Goal: Transaction & Acquisition: Obtain resource

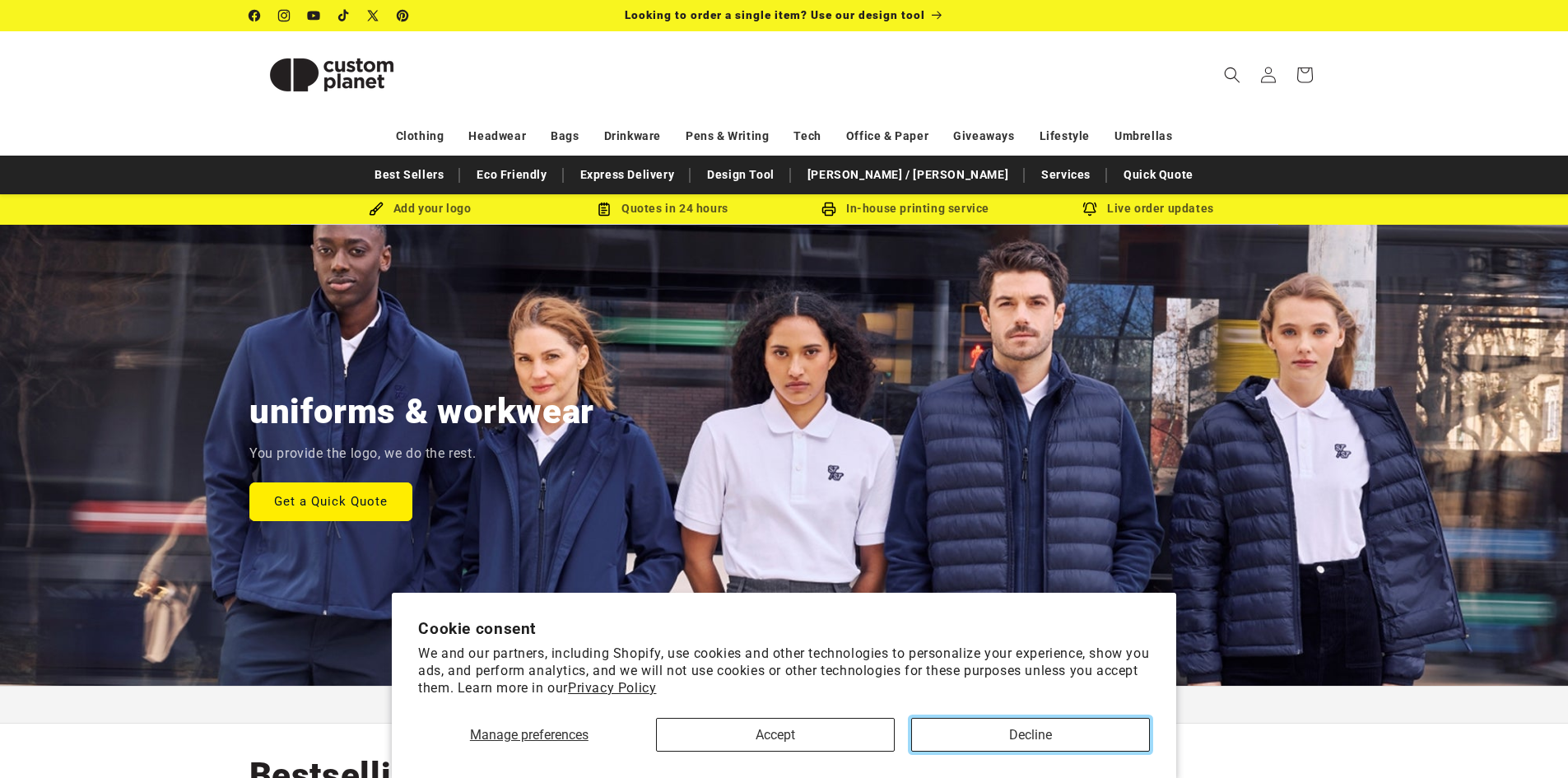
click at [966, 726] on button "Decline" at bounding box center [1030, 735] width 238 height 34
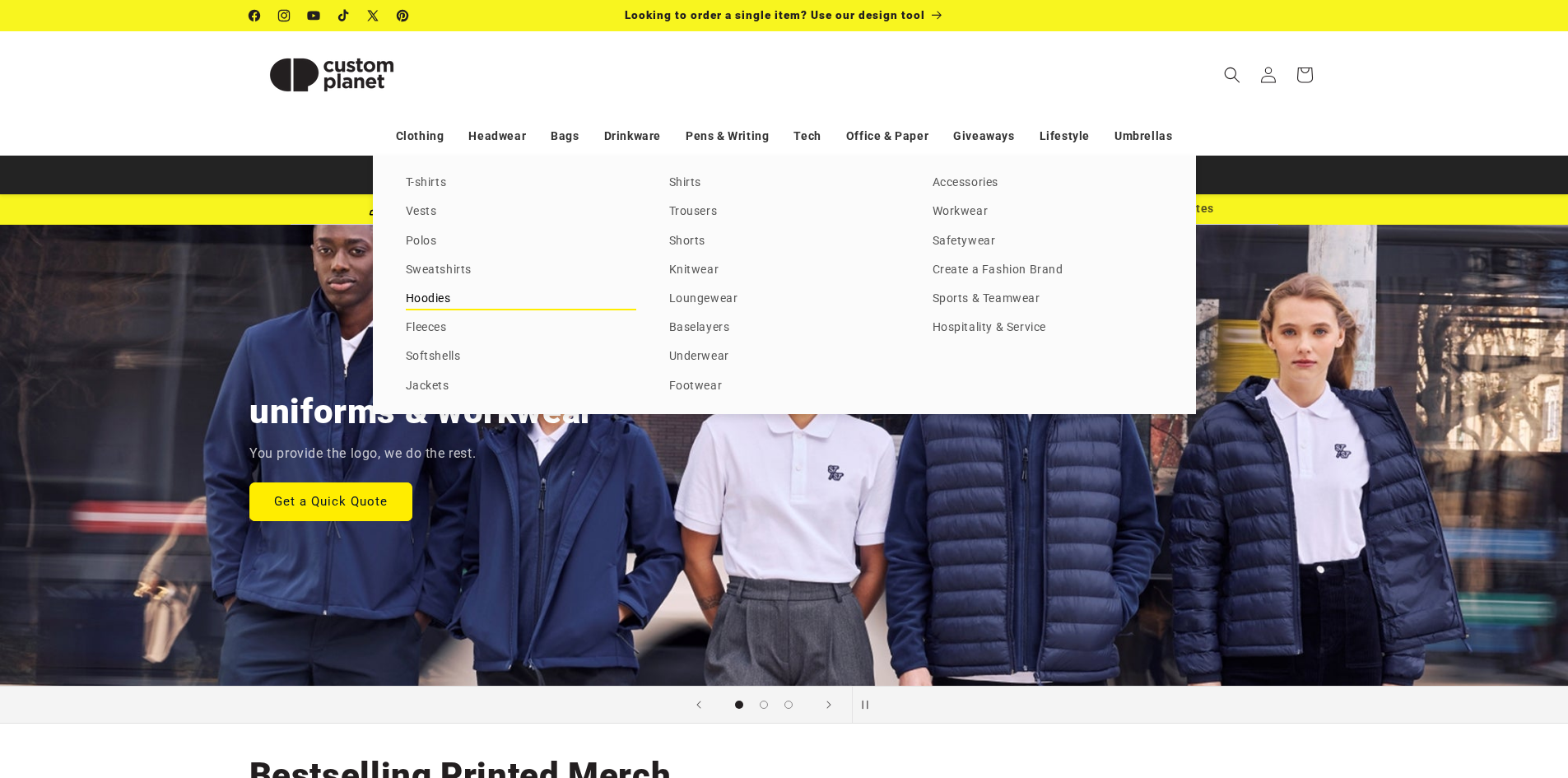
click at [441, 302] on link "Hoodies" at bounding box center [520, 298] width 231 height 22
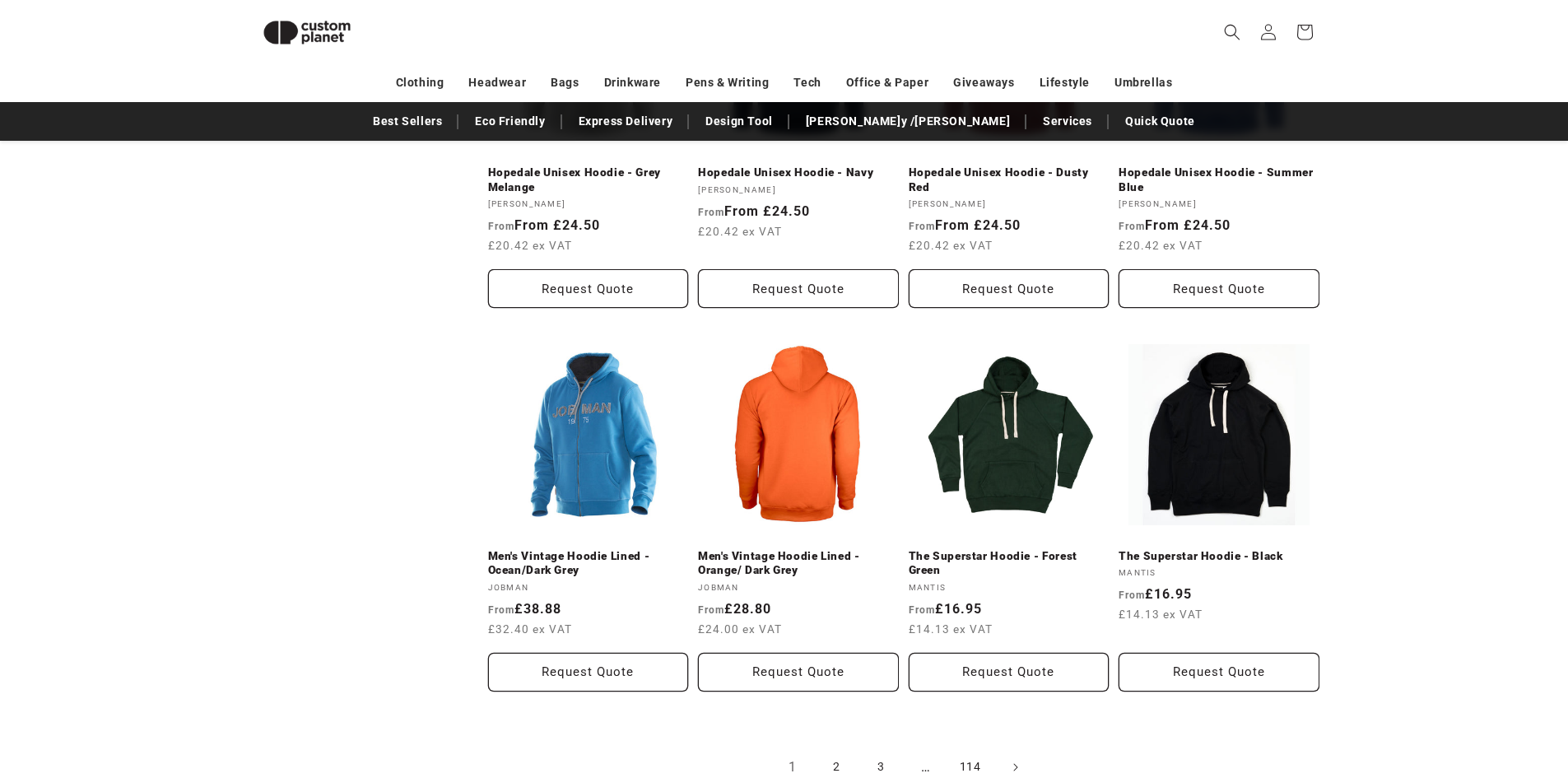
scroll to position [1543, 0]
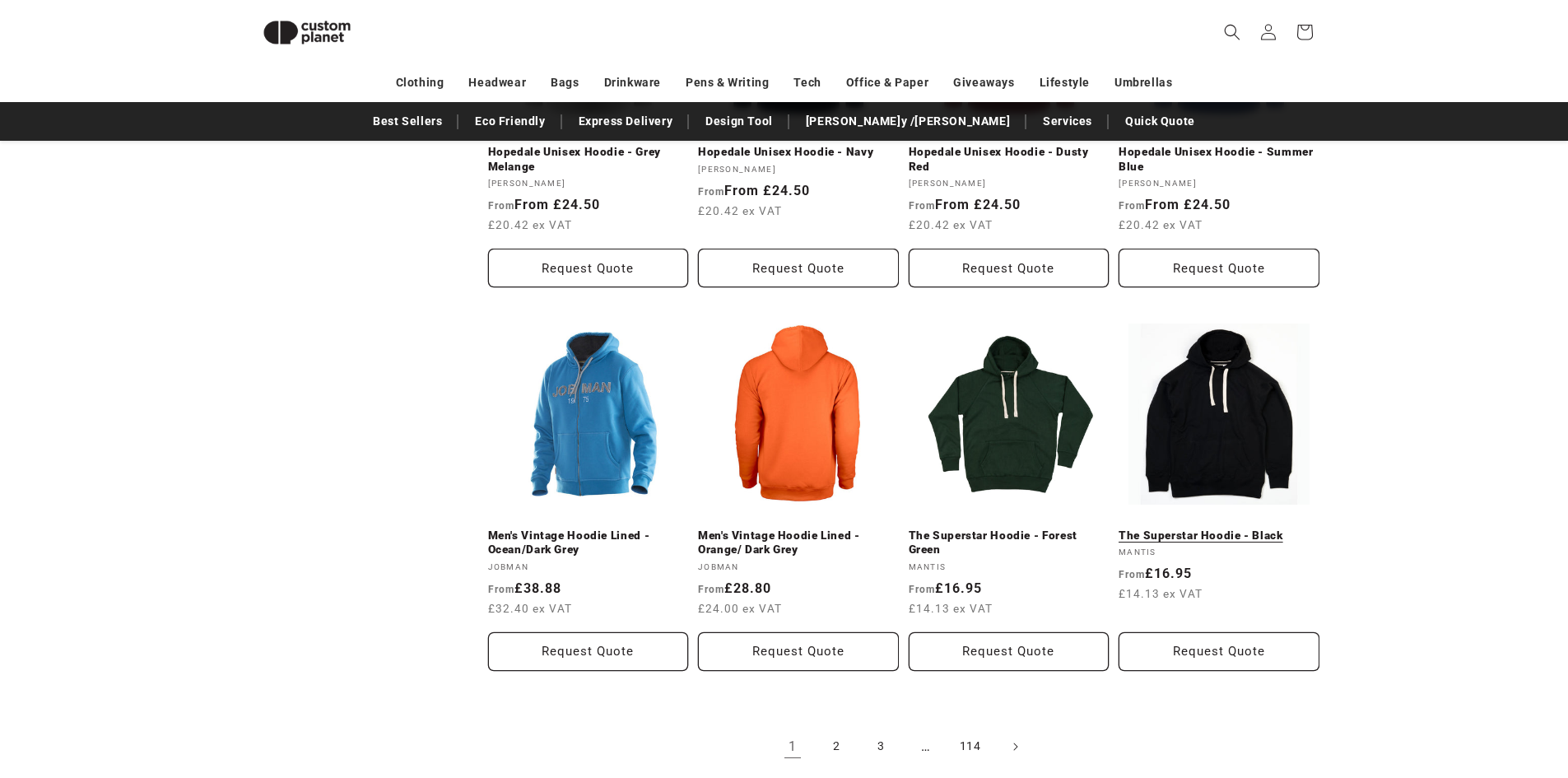
click at [1228, 528] on link "The Superstar Hoodie - Black" at bounding box center [1219, 536] width 200 height 15
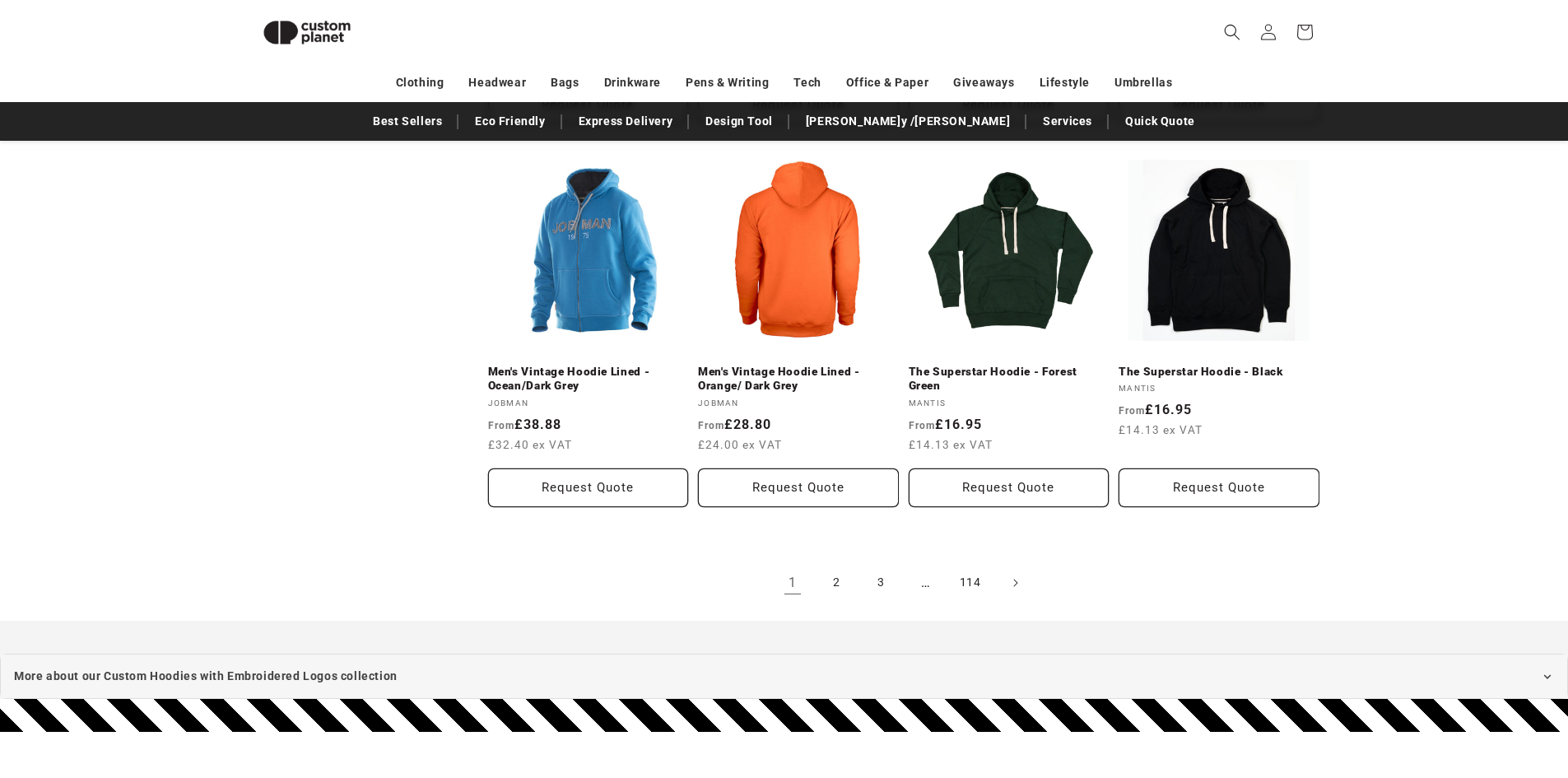
scroll to position [1708, 0]
click at [837, 587] on link "2" at bounding box center [837, 582] width 36 height 36
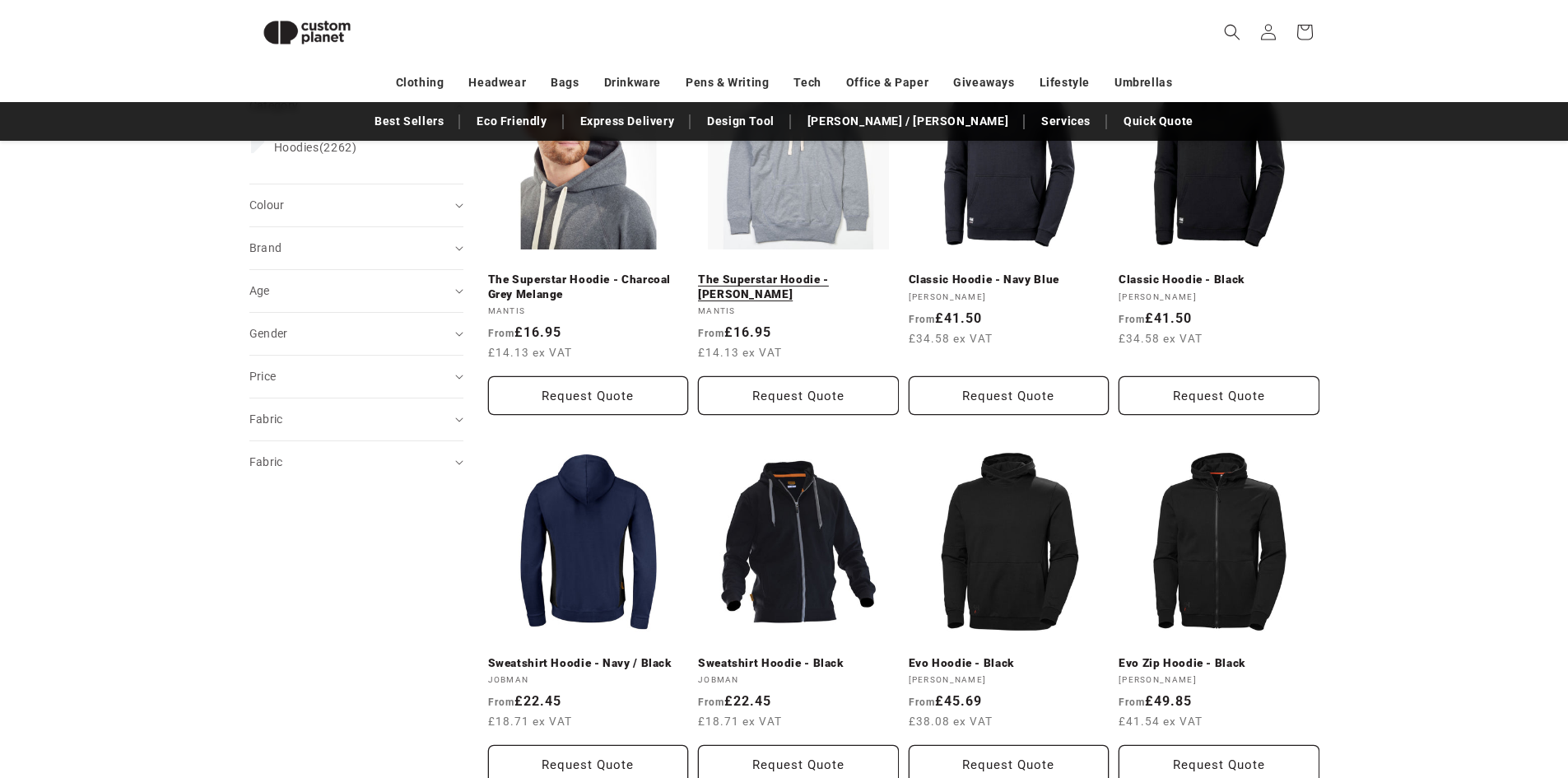
scroll to position [307, 0]
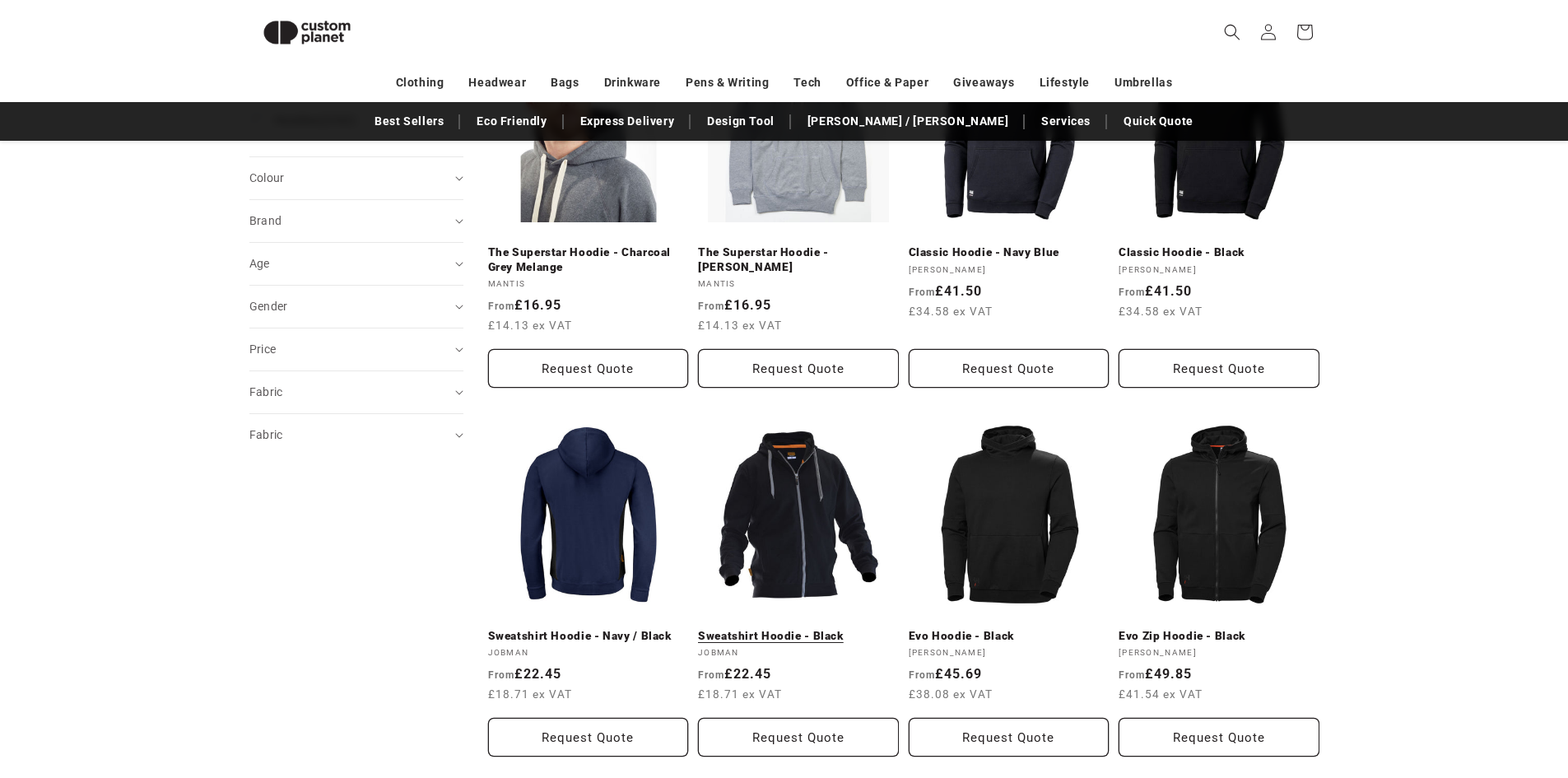
click at [799, 629] on link "Sweatshirt Hoodie - Black" at bounding box center [798, 636] width 200 height 15
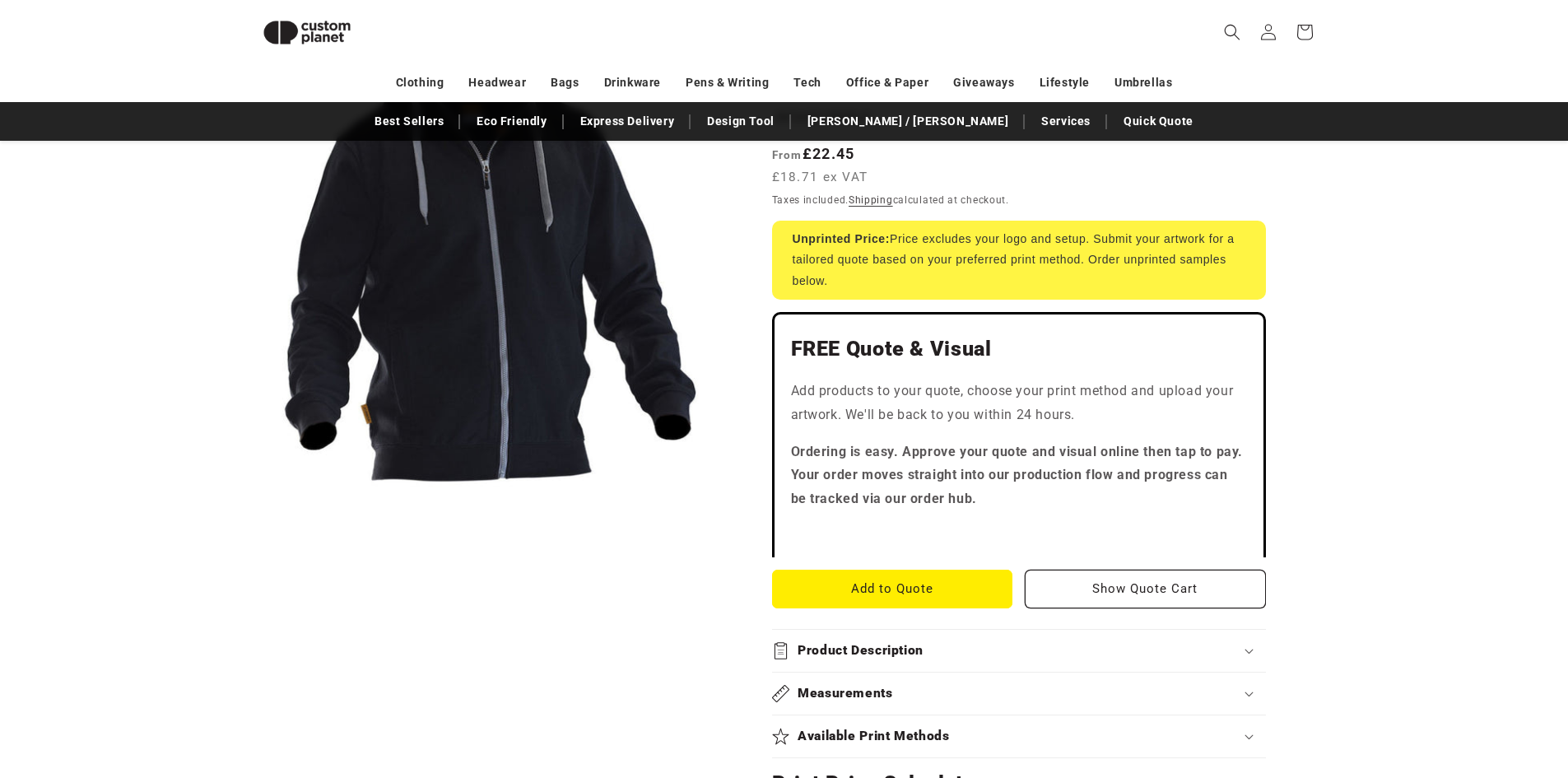
scroll to position [225, 0]
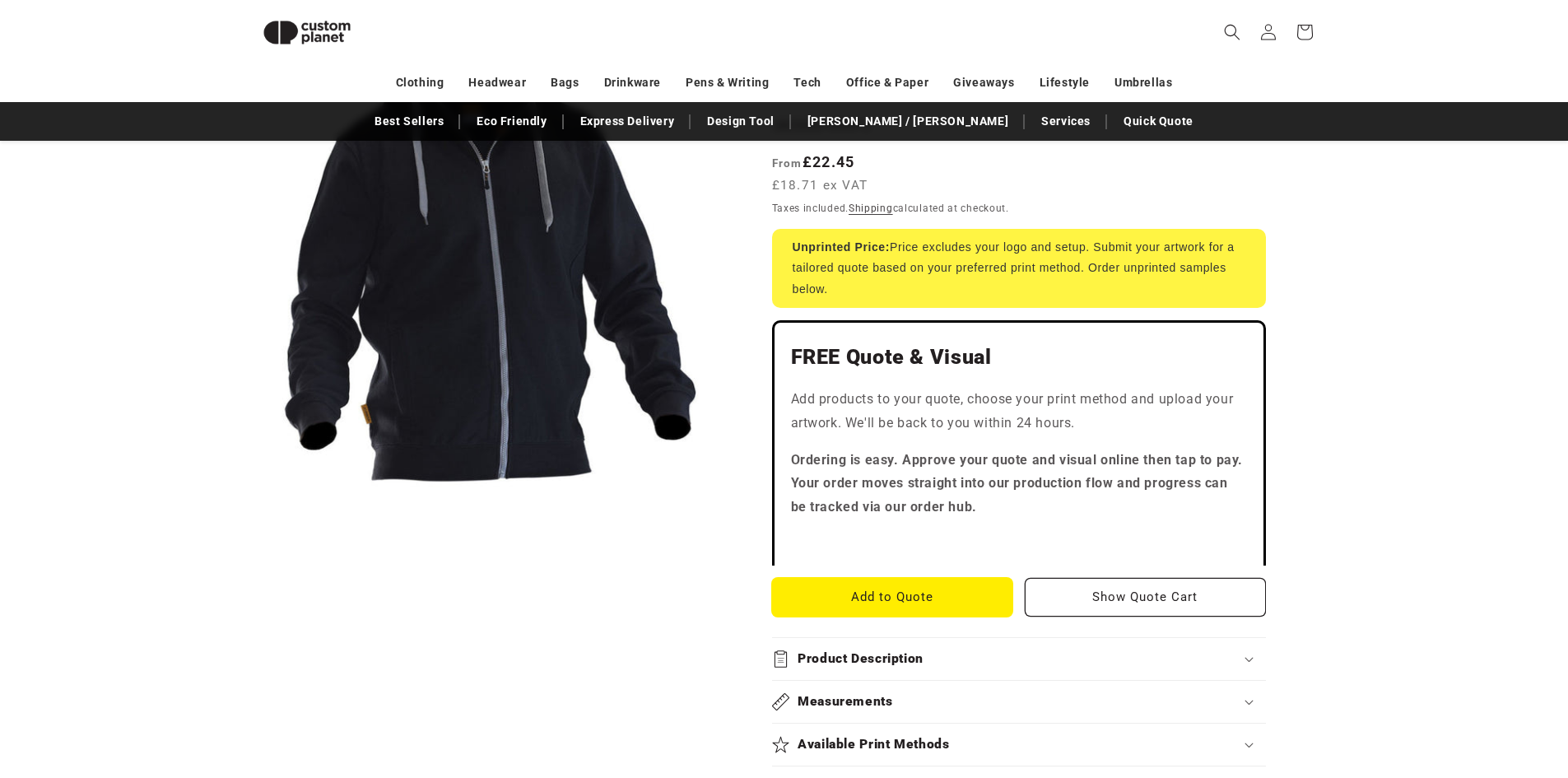
click at [957, 592] on button "Add to Quote" at bounding box center [893, 597] width 241 height 39
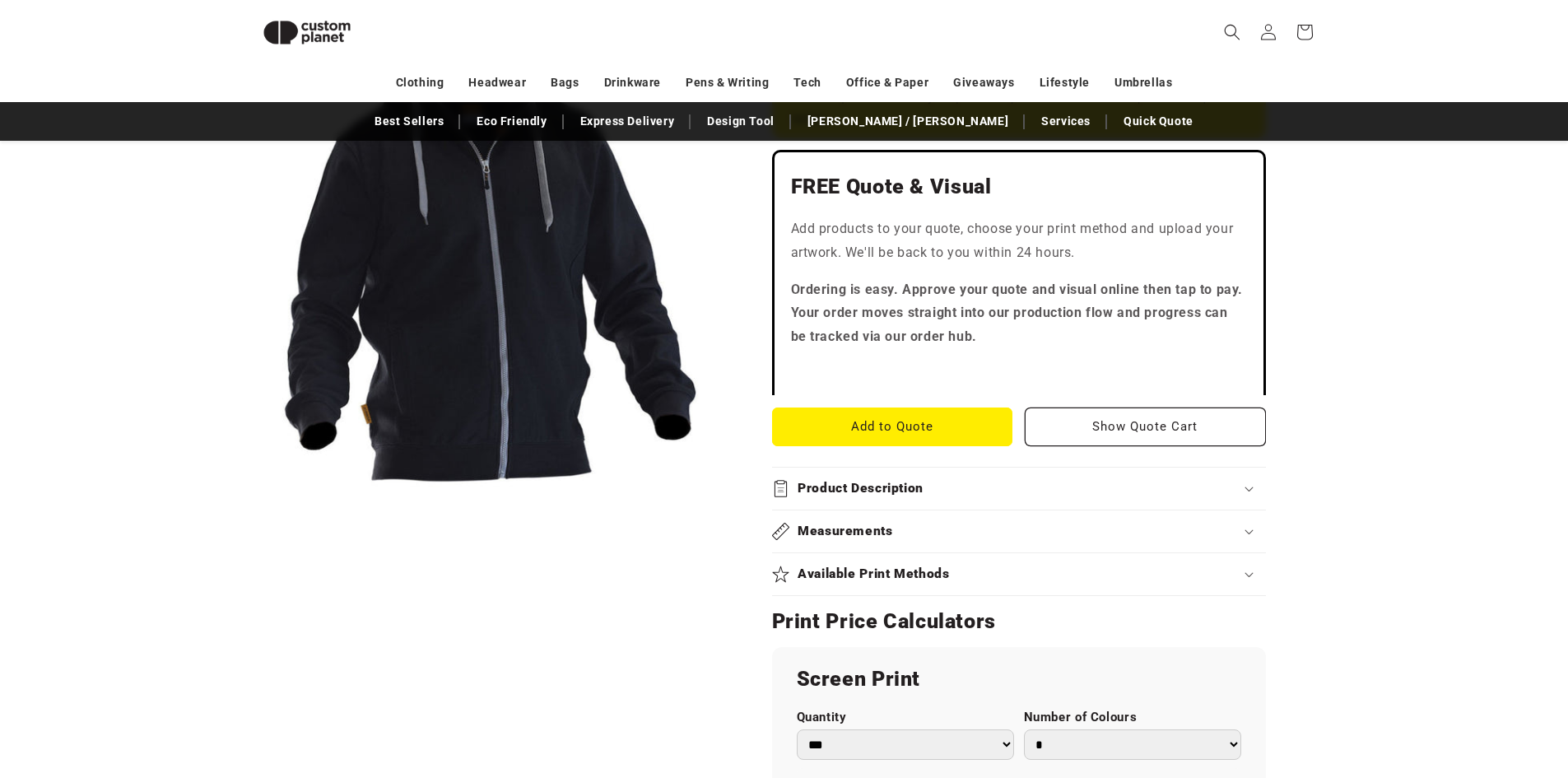
scroll to position [61, 0]
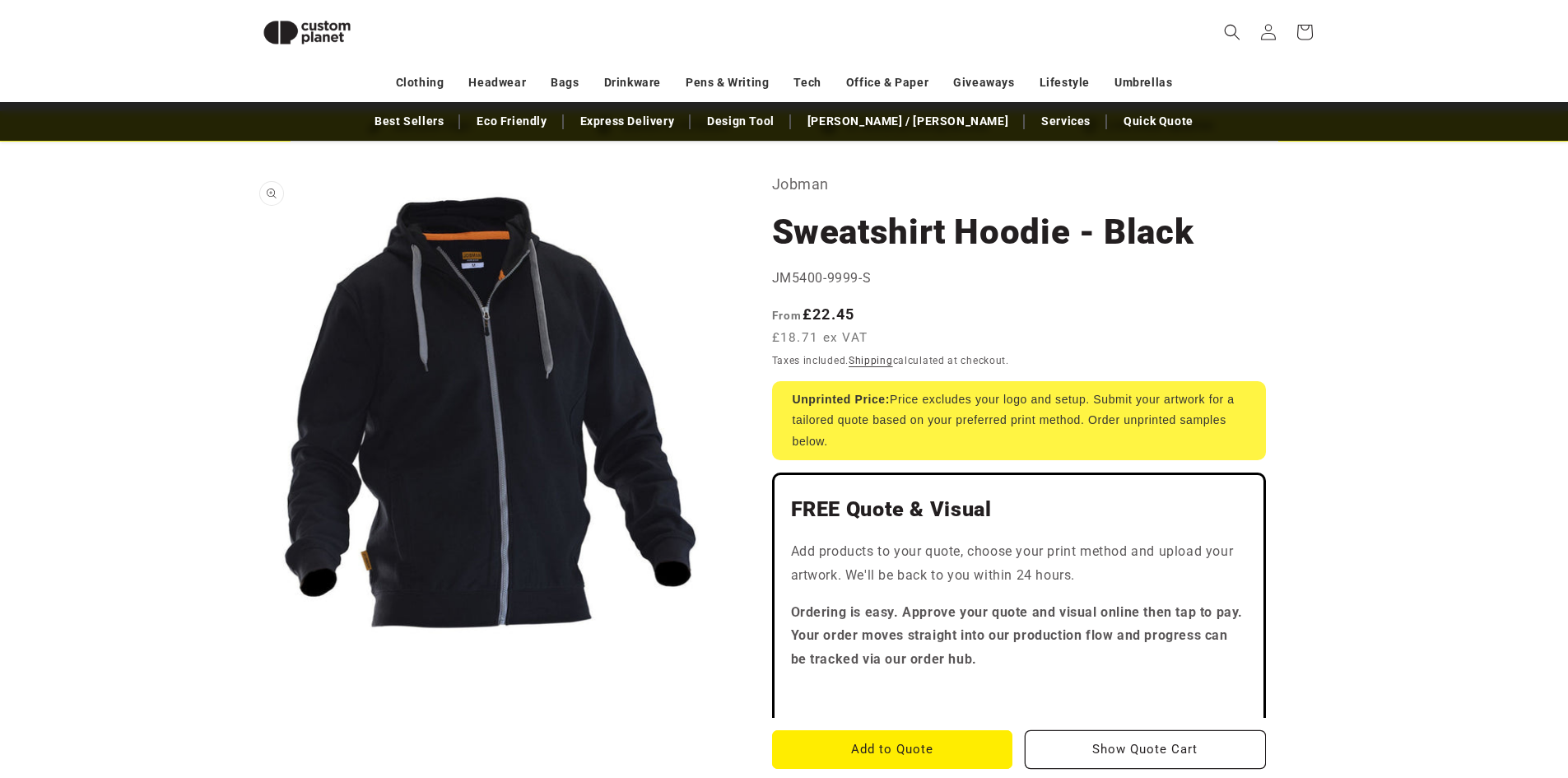
drag, startPoint x: 423, startPoint y: 383, endPoint x: 526, endPoint y: 391, distance: 103.3
click at [250, 653] on button "Open media 1 in modal" at bounding box center [250, 653] width 0 height 0
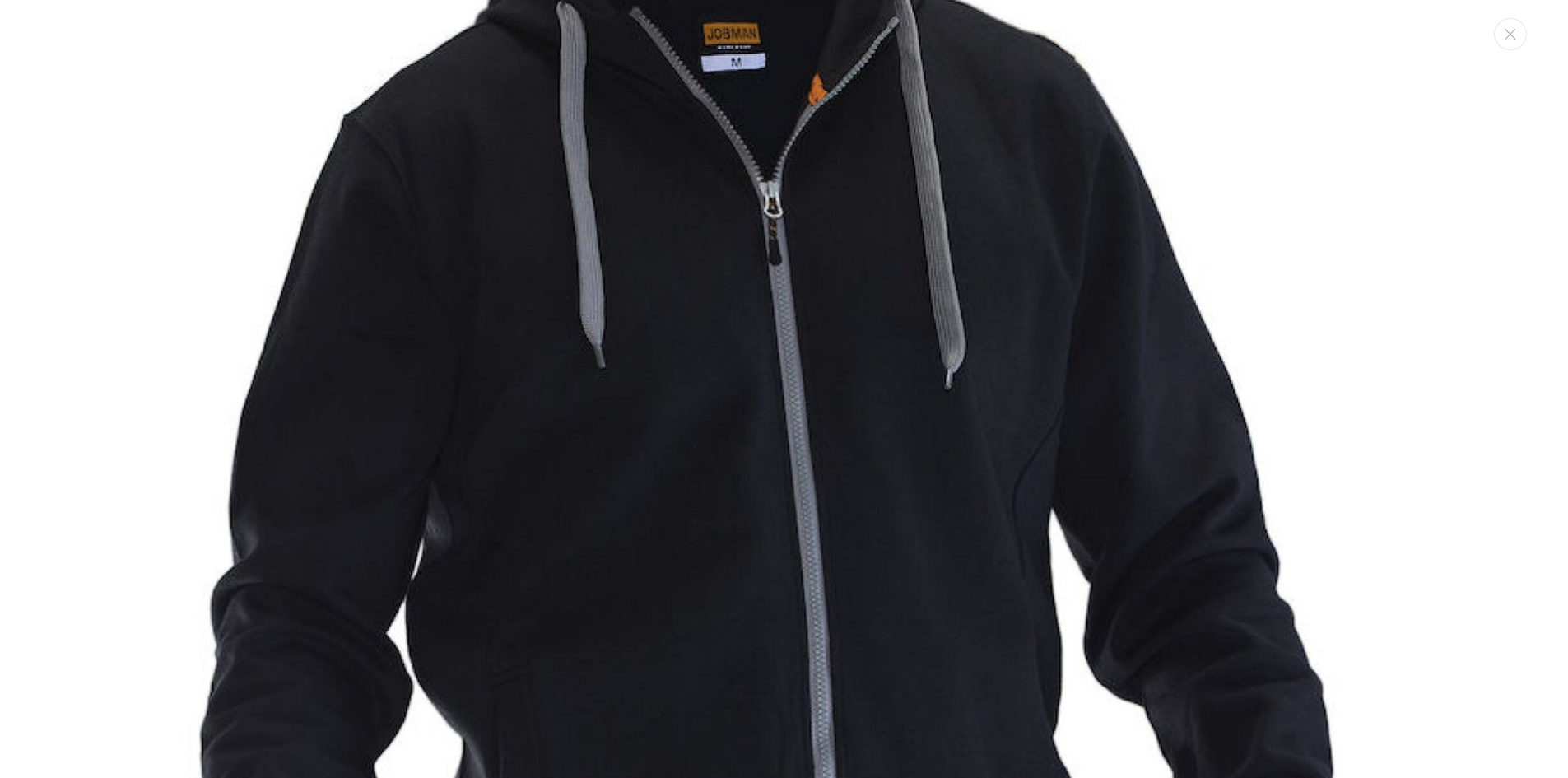
scroll to position [428, 0]
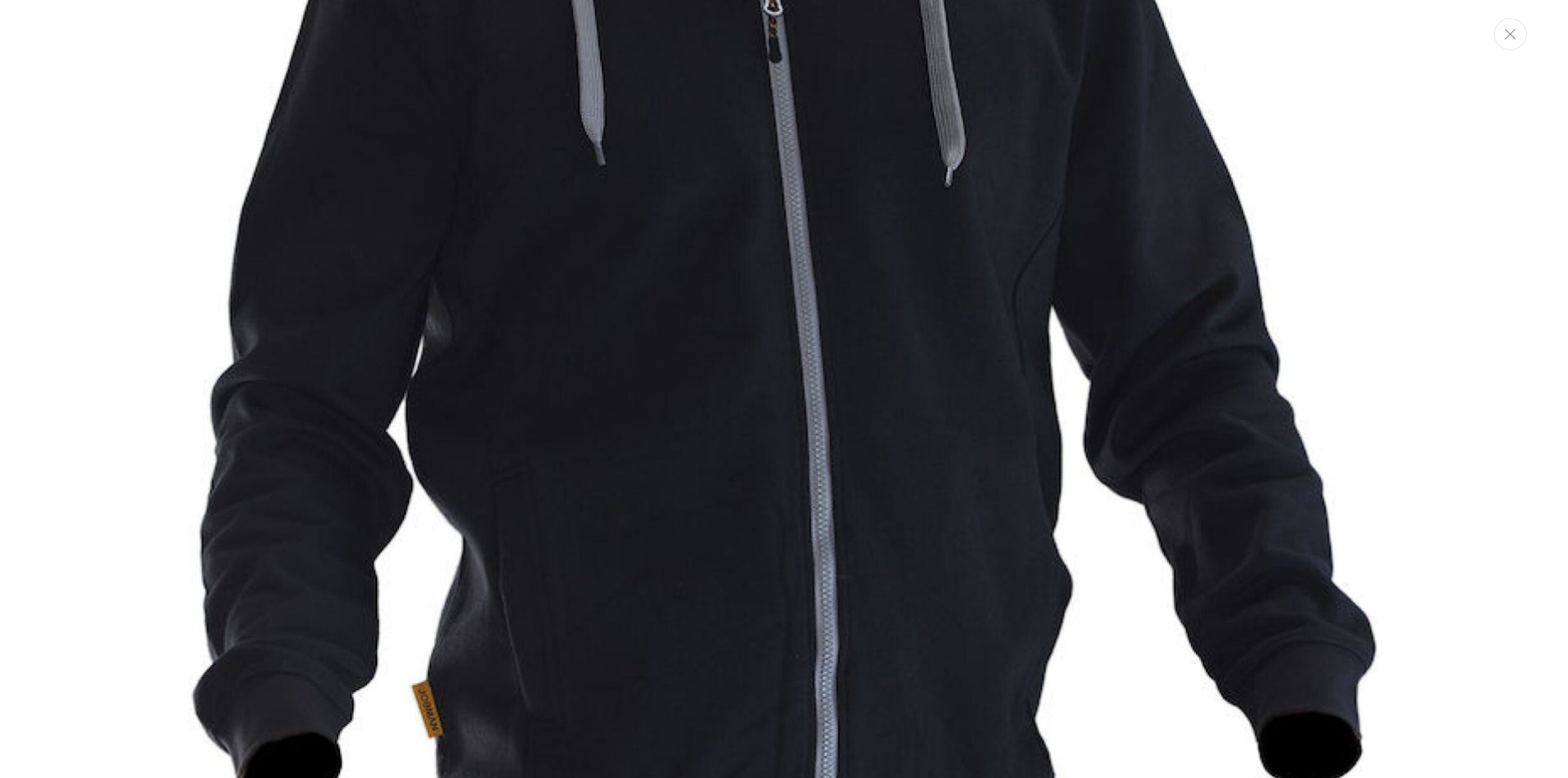
click at [1512, 42] on button "Close" at bounding box center [1510, 34] width 33 height 32
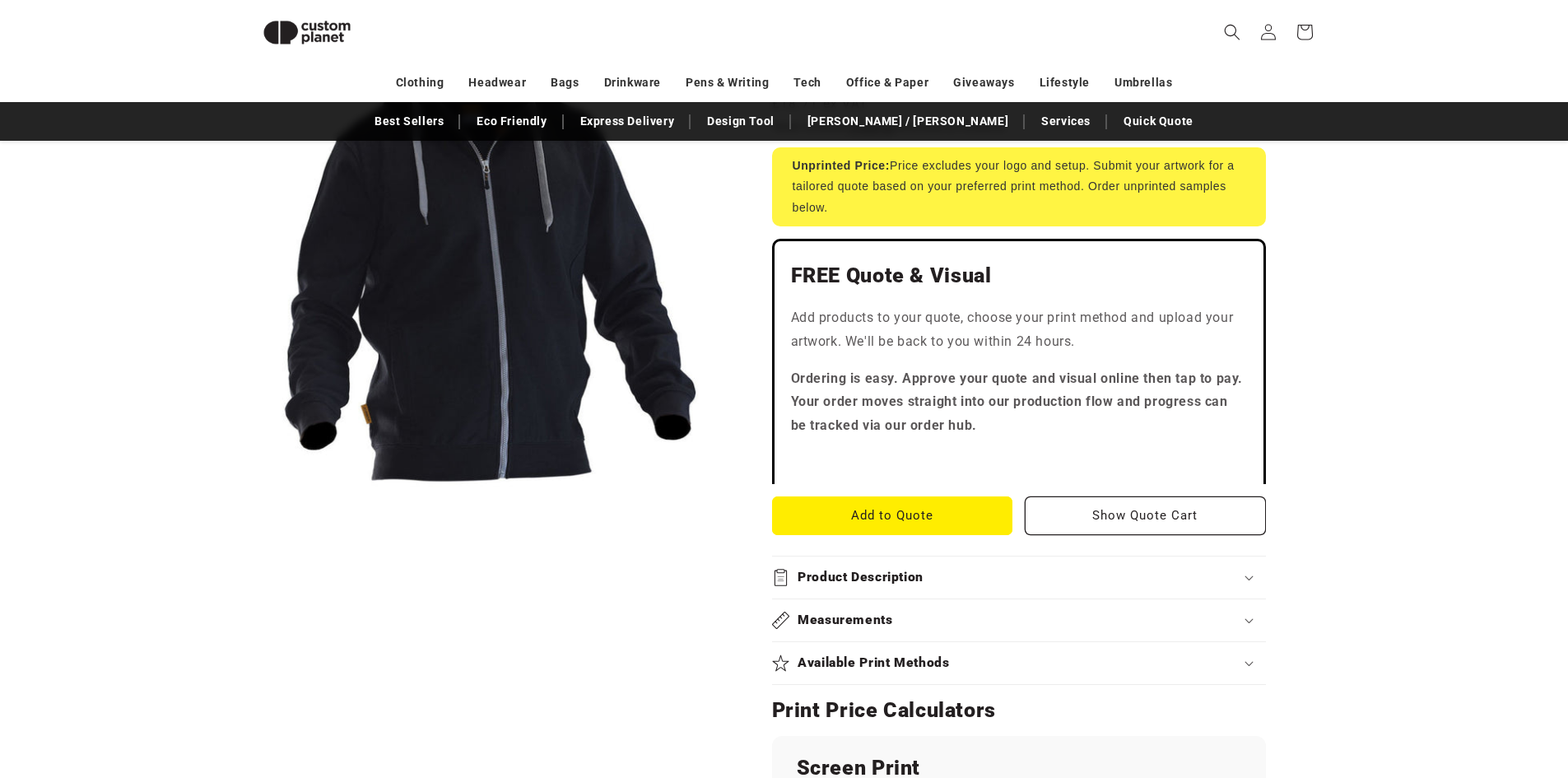
scroll to position [308, 0]
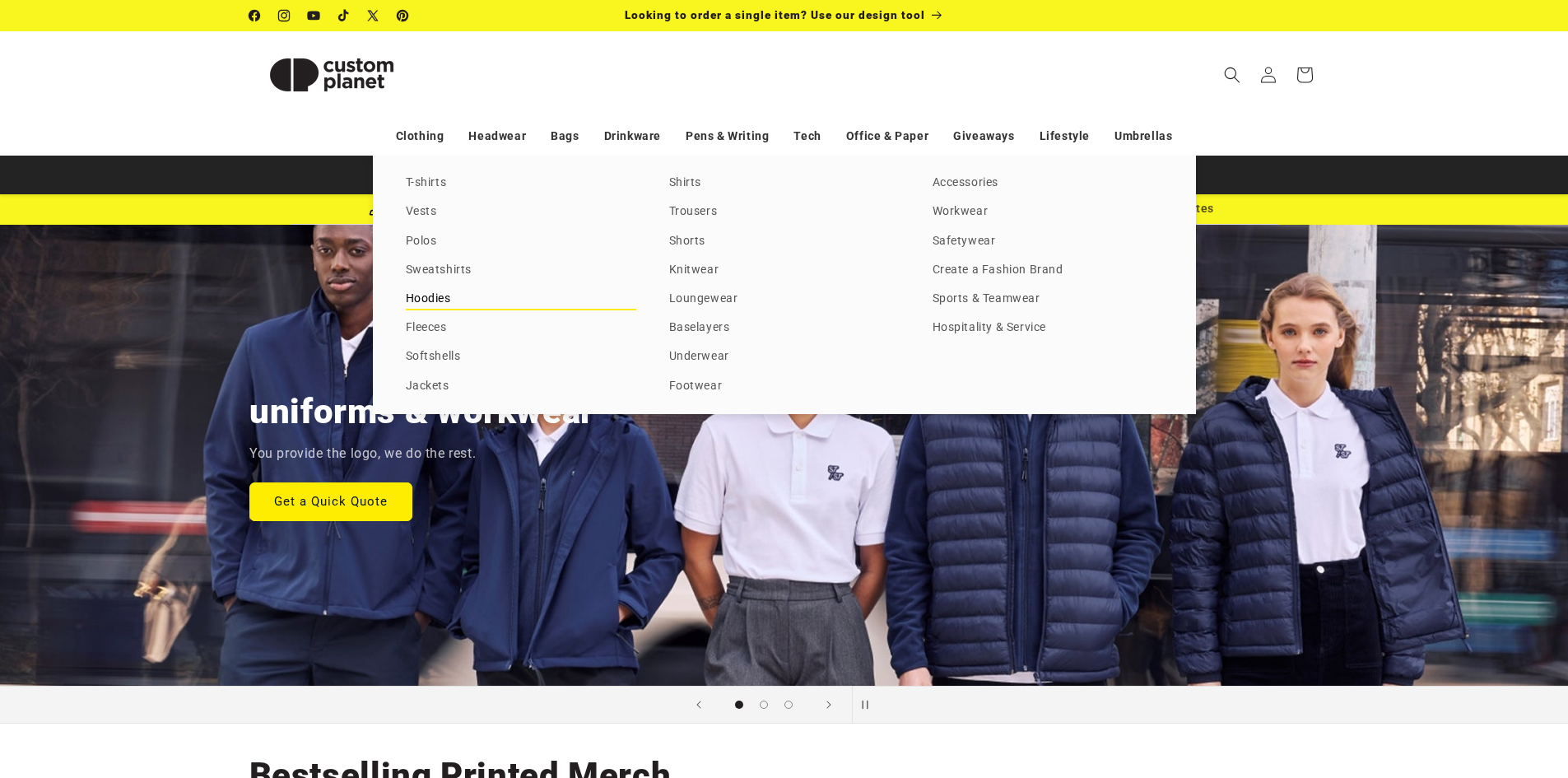
click at [429, 297] on link "Hoodies" at bounding box center [520, 298] width 231 height 22
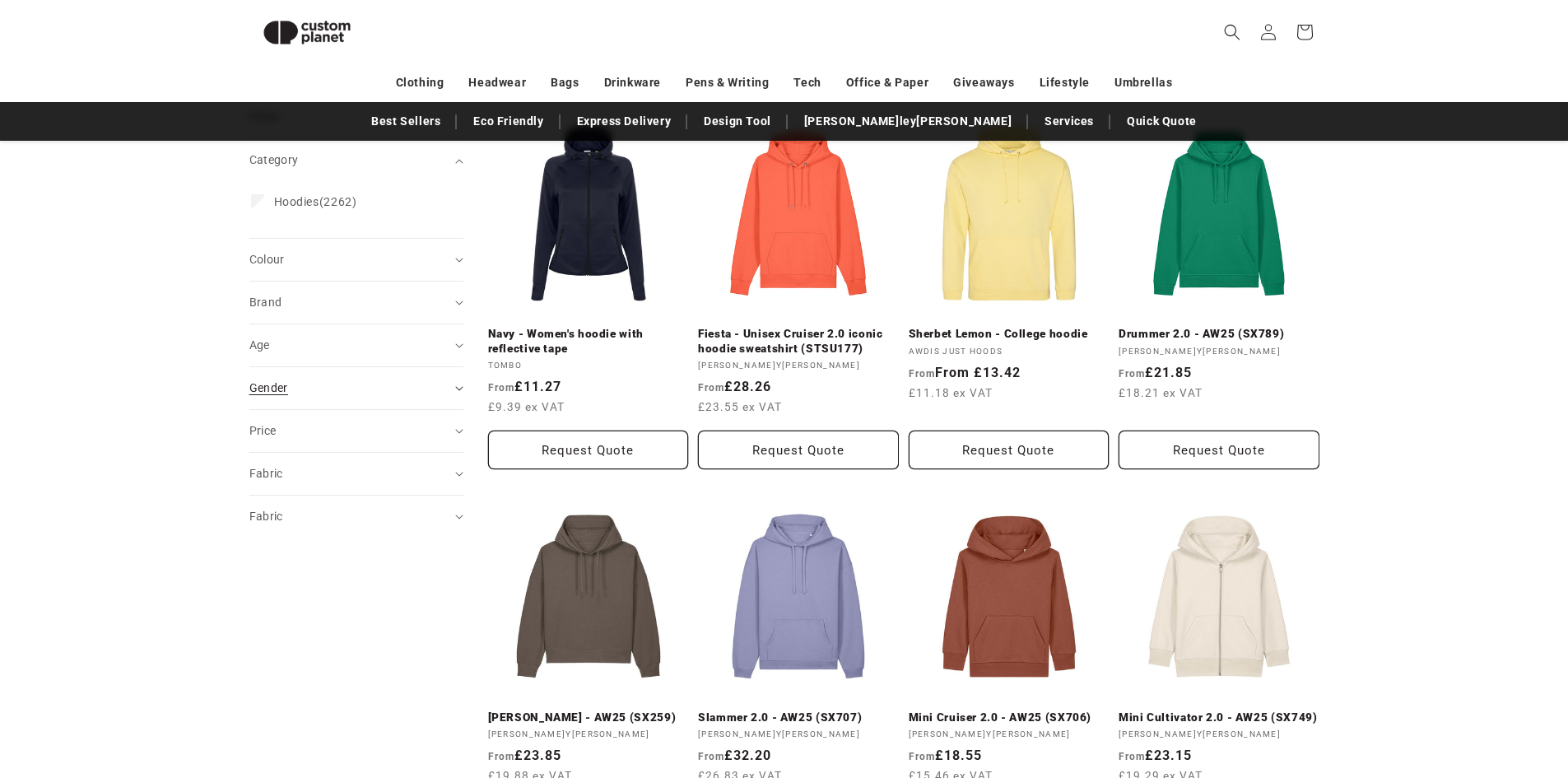
scroll to position [225, 0]
click at [444, 388] on div "Gender (0)" at bounding box center [349, 389] width 200 height 17
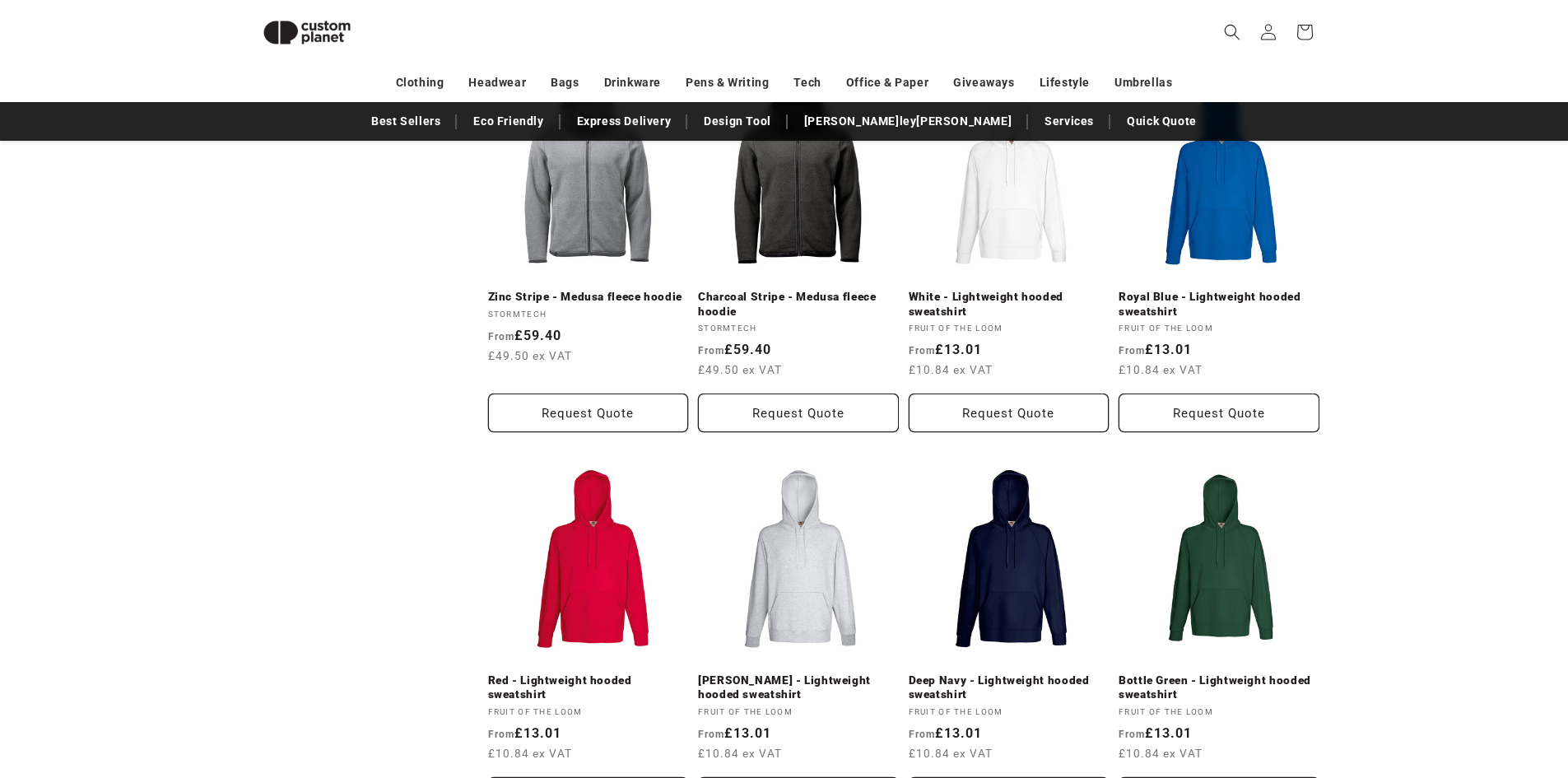
scroll to position [1041, 0]
